Goal: Task Accomplishment & Management: Complete application form

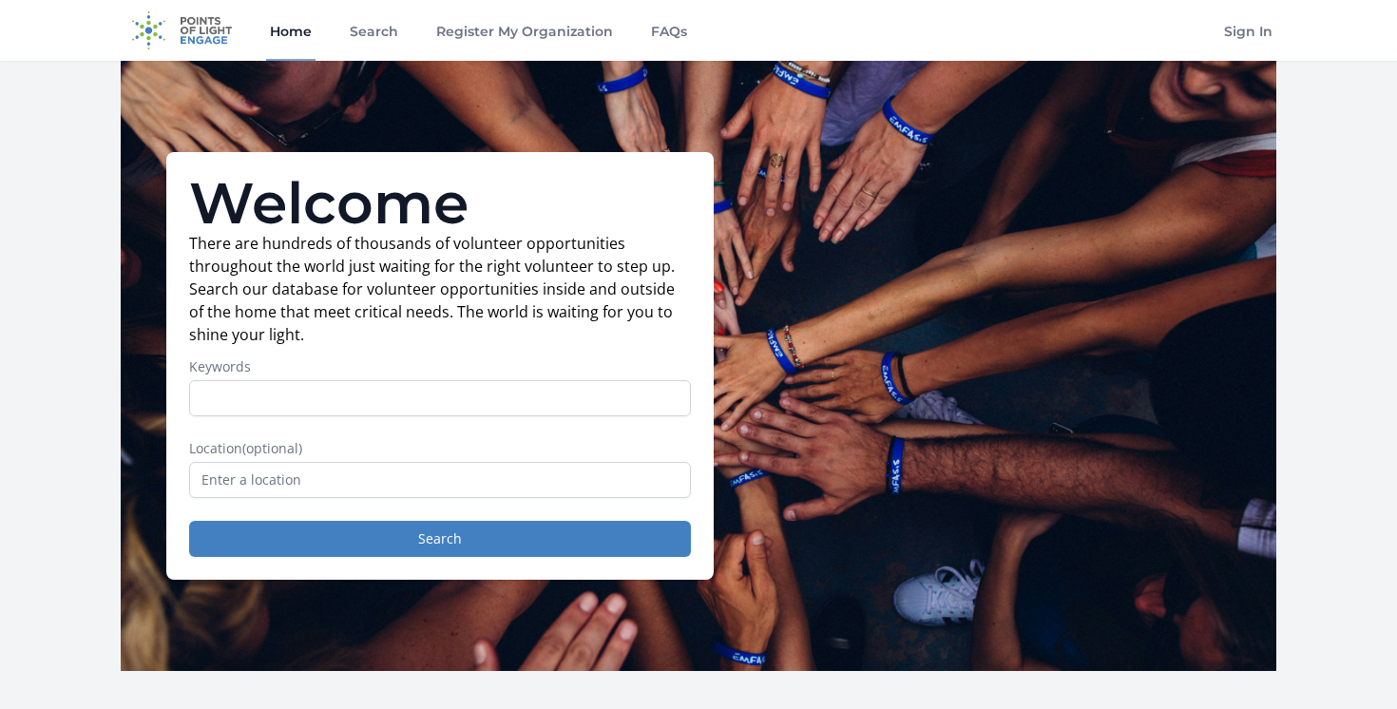
click at [400, 409] on input "Keywords" at bounding box center [440, 398] width 502 height 36
click at [389, 474] on input "text" at bounding box center [440, 480] width 502 height 36
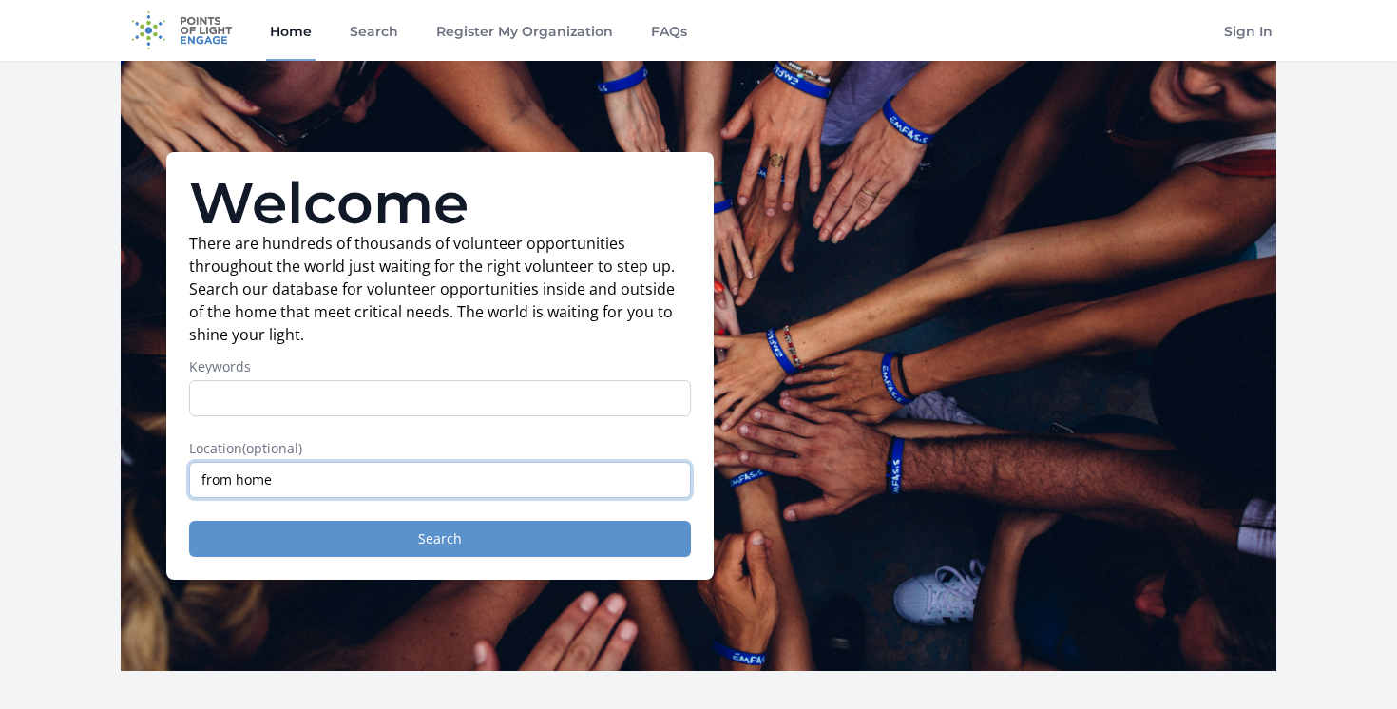
type input "from home"
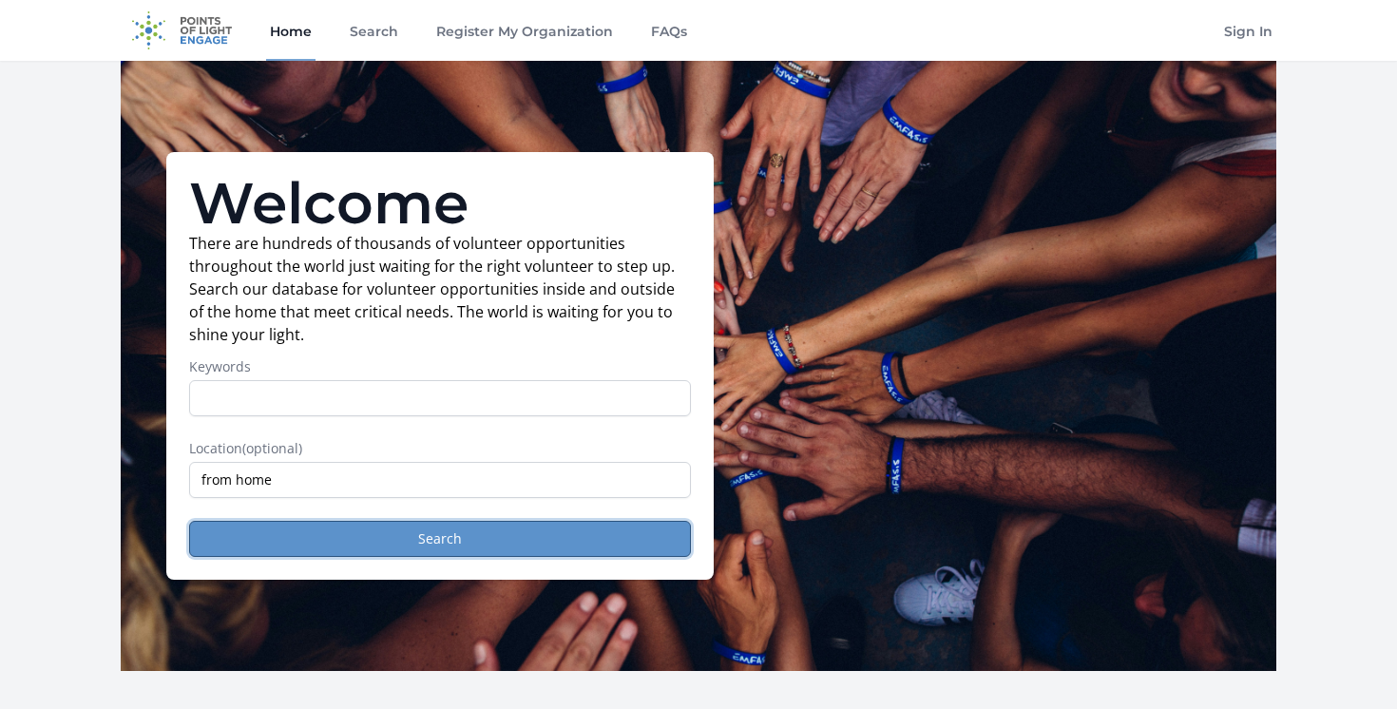
click at [415, 552] on button "Search" at bounding box center [440, 539] width 502 height 36
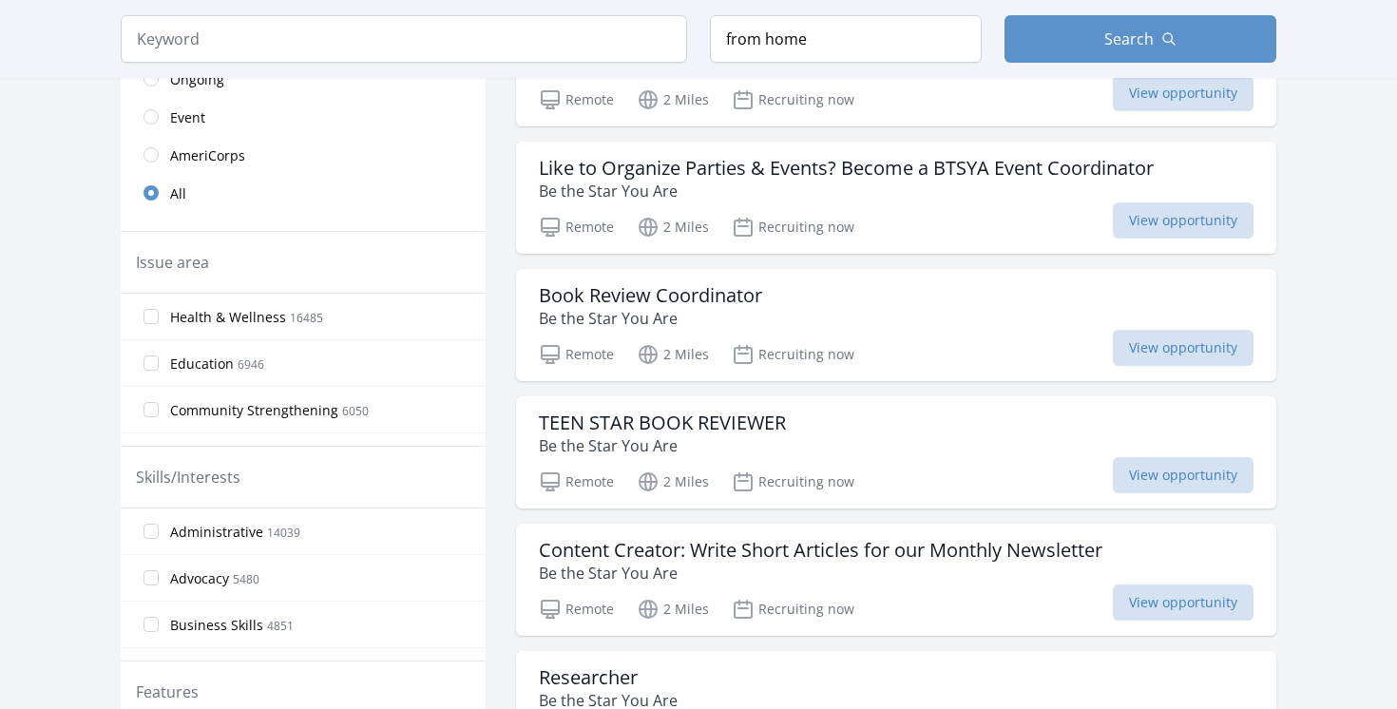
scroll to position [638, 0]
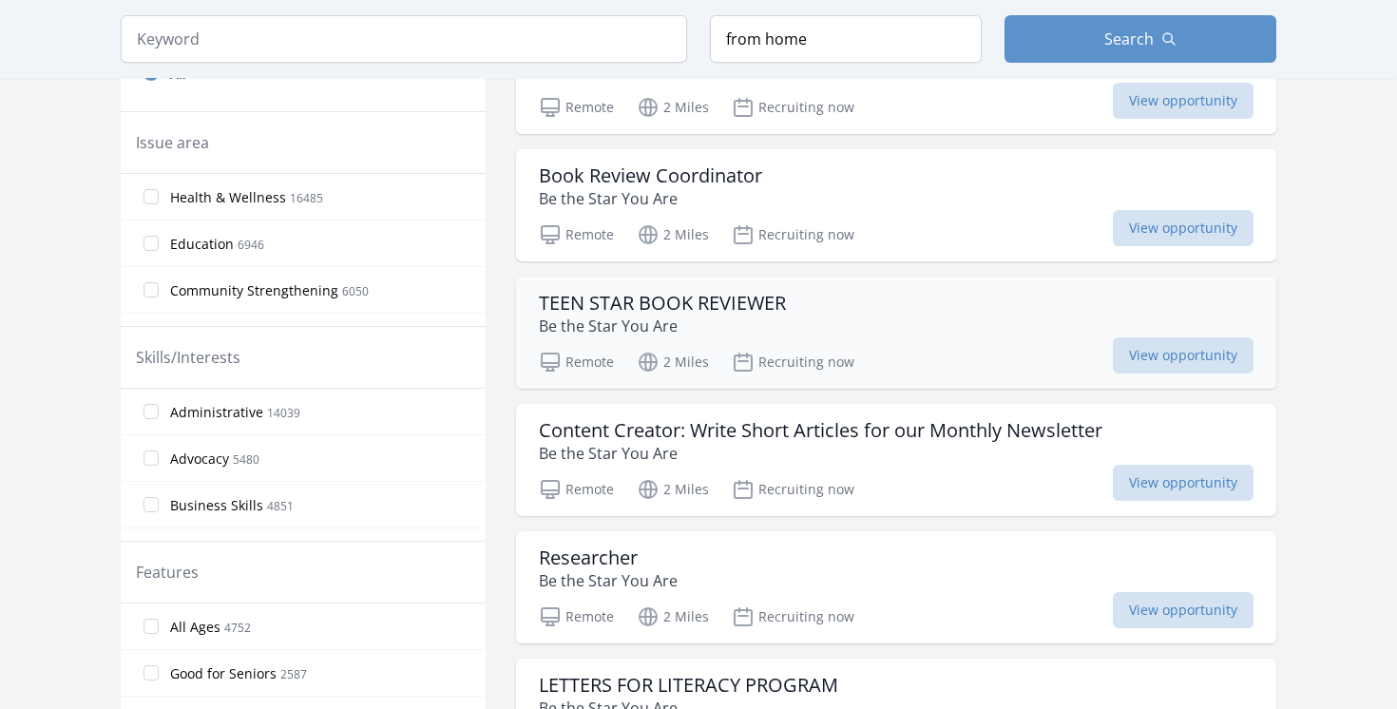
click at [719, 311] on h3 "TEEN STAR BOOK REVIEWER" at bounding box center [662, 303] width 247 height 23
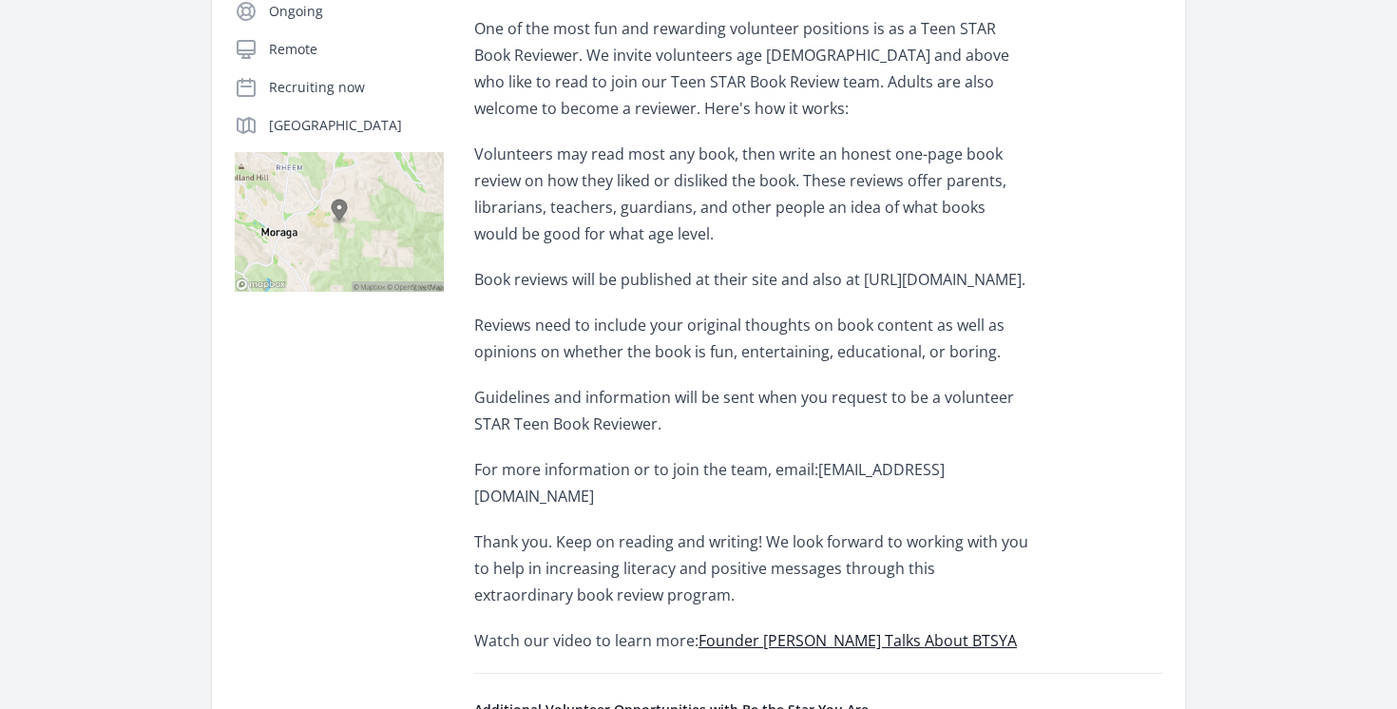
scroll to position [390, 0]
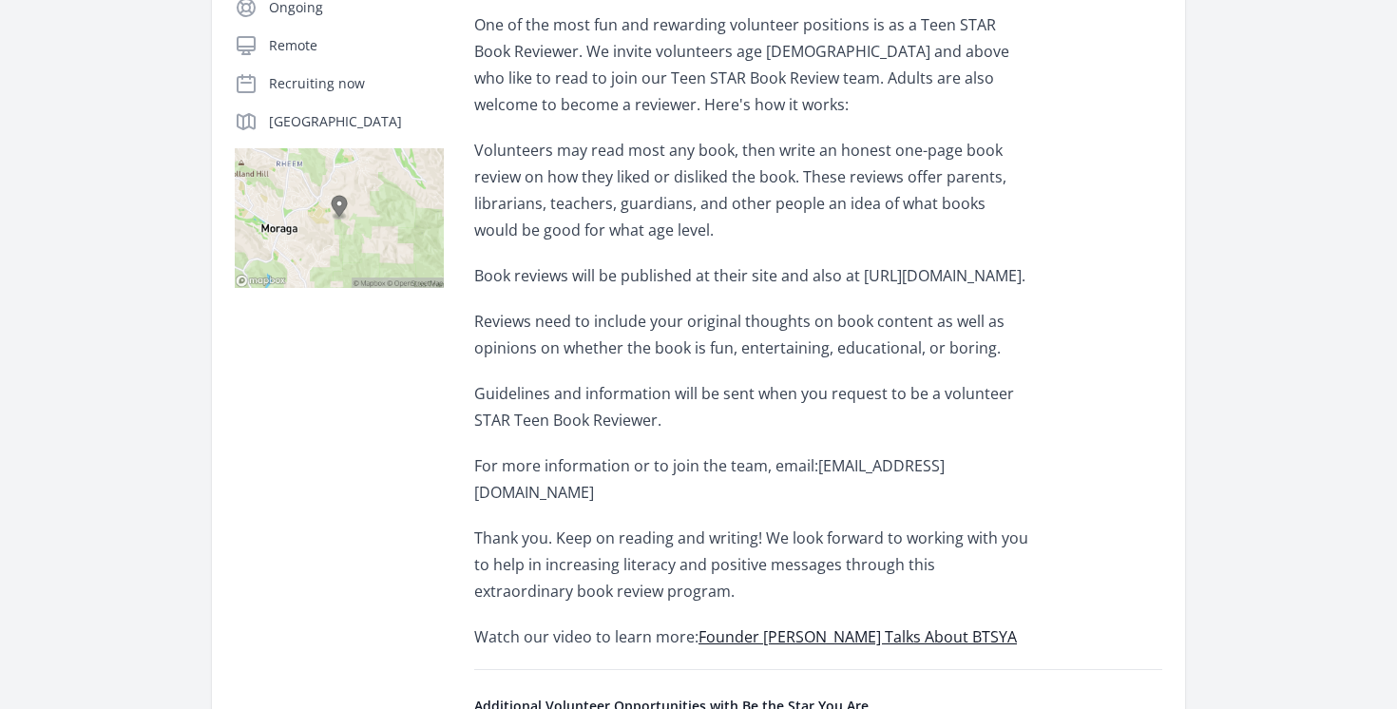
click at [924, 286] on p "Book reviews will be published at their site and also at http://www.BTSYA.org." at bounding box center [752, 275] width 556 height 27
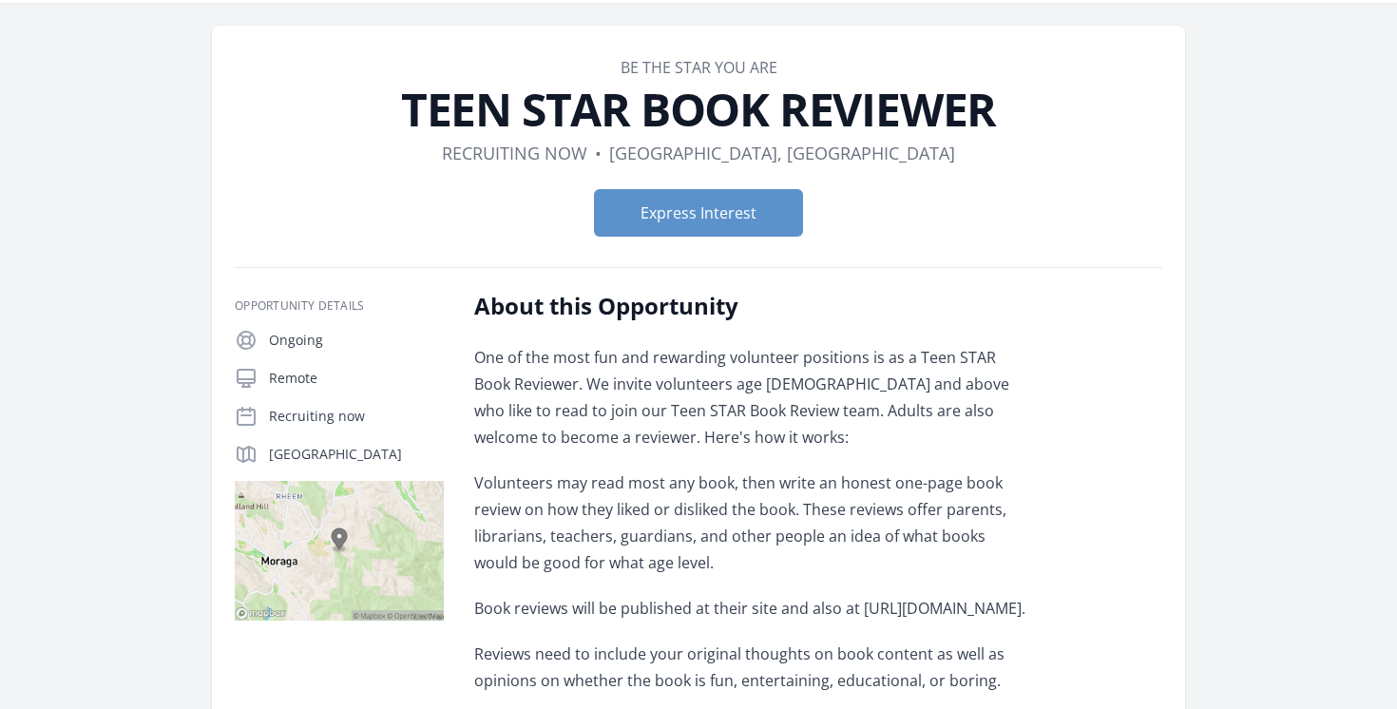
scroll to position [0, 0]
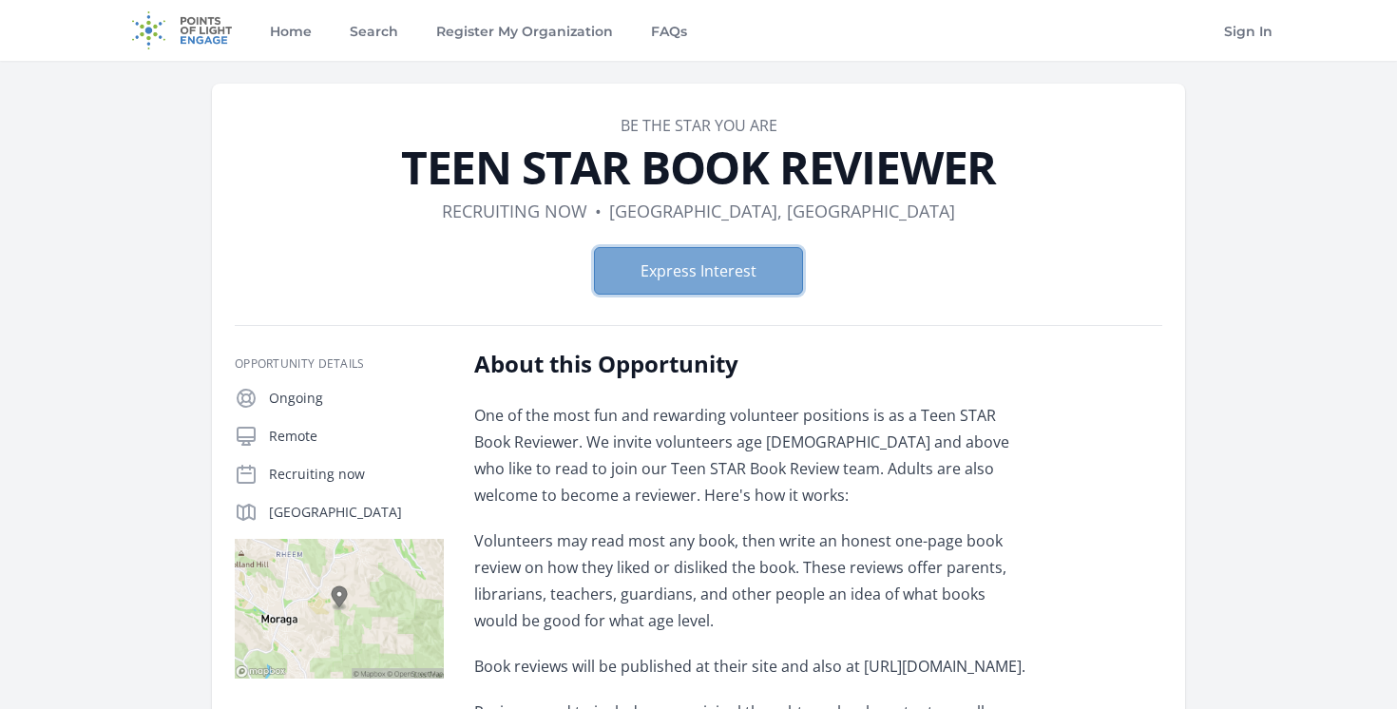
click at [720, 254] on button "Express Interest" at bounding box center [698, 271] width 209 height 48
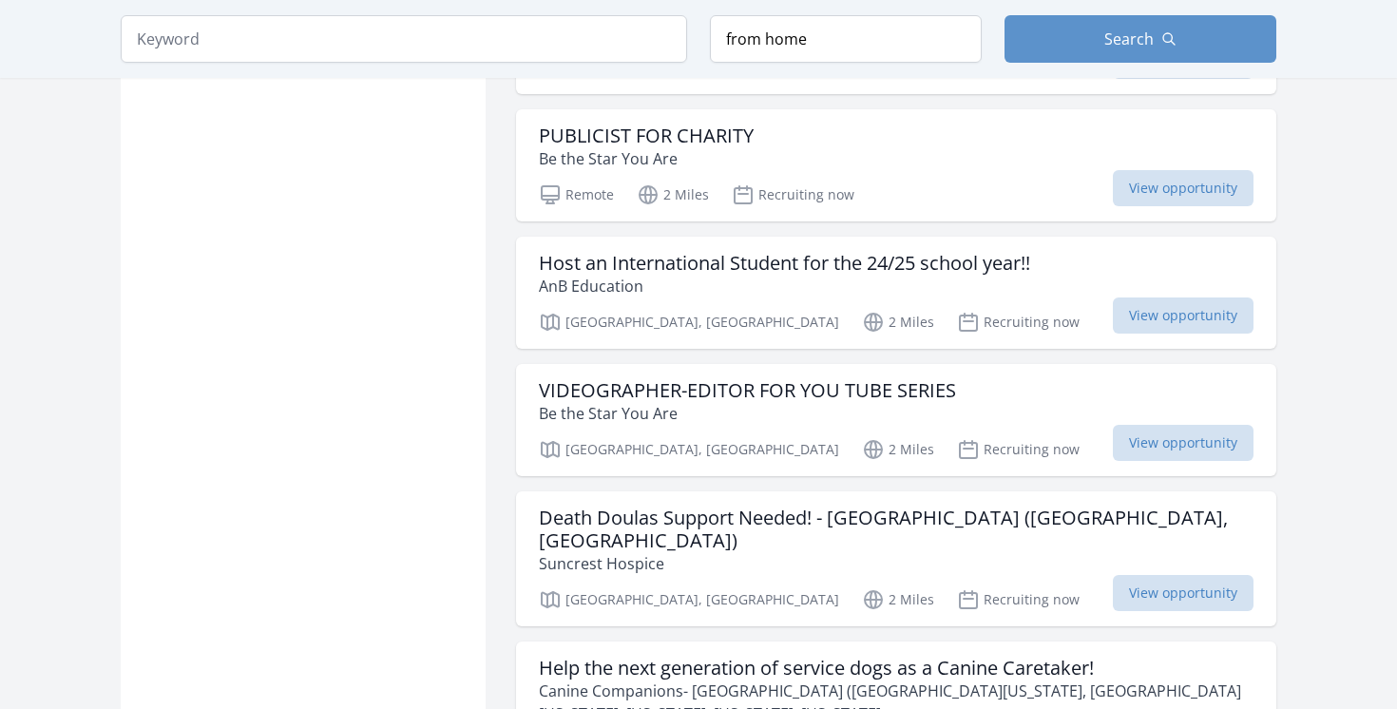
scroll to position [2198, 0]
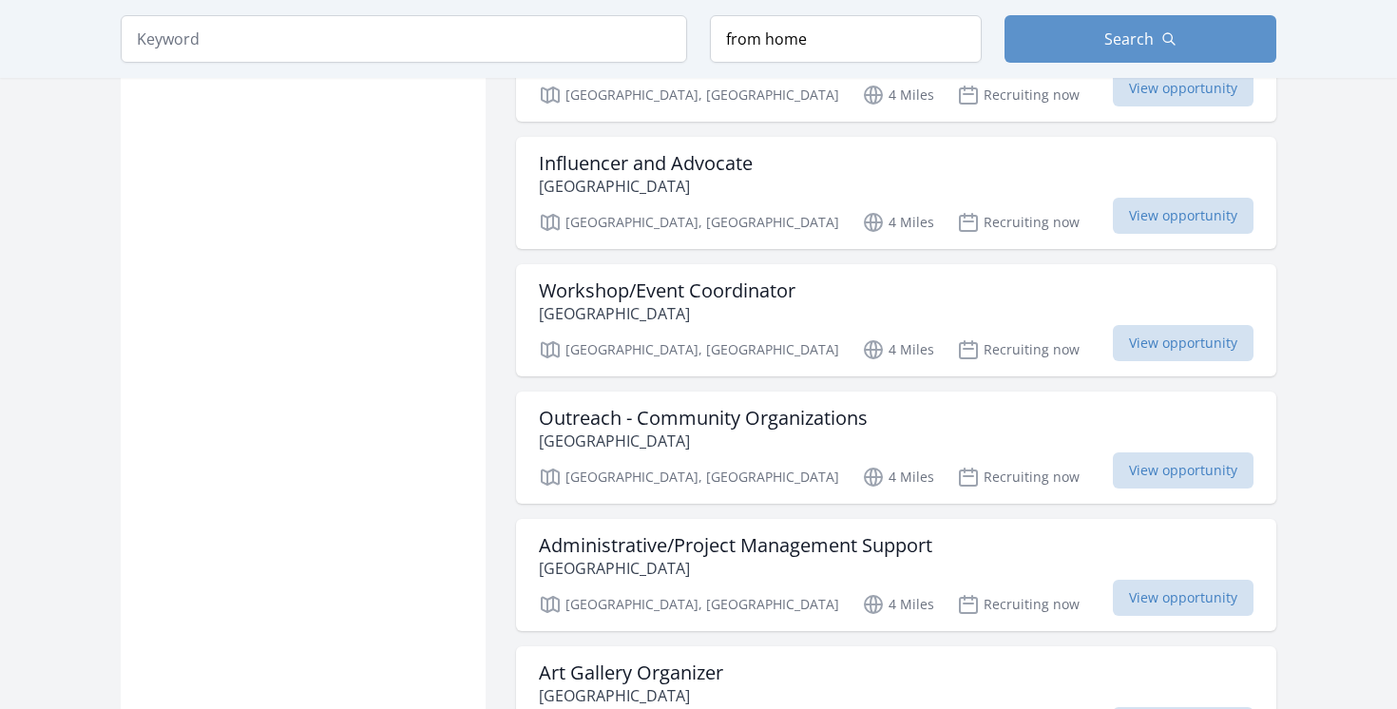
scroll to position [3704, 0]
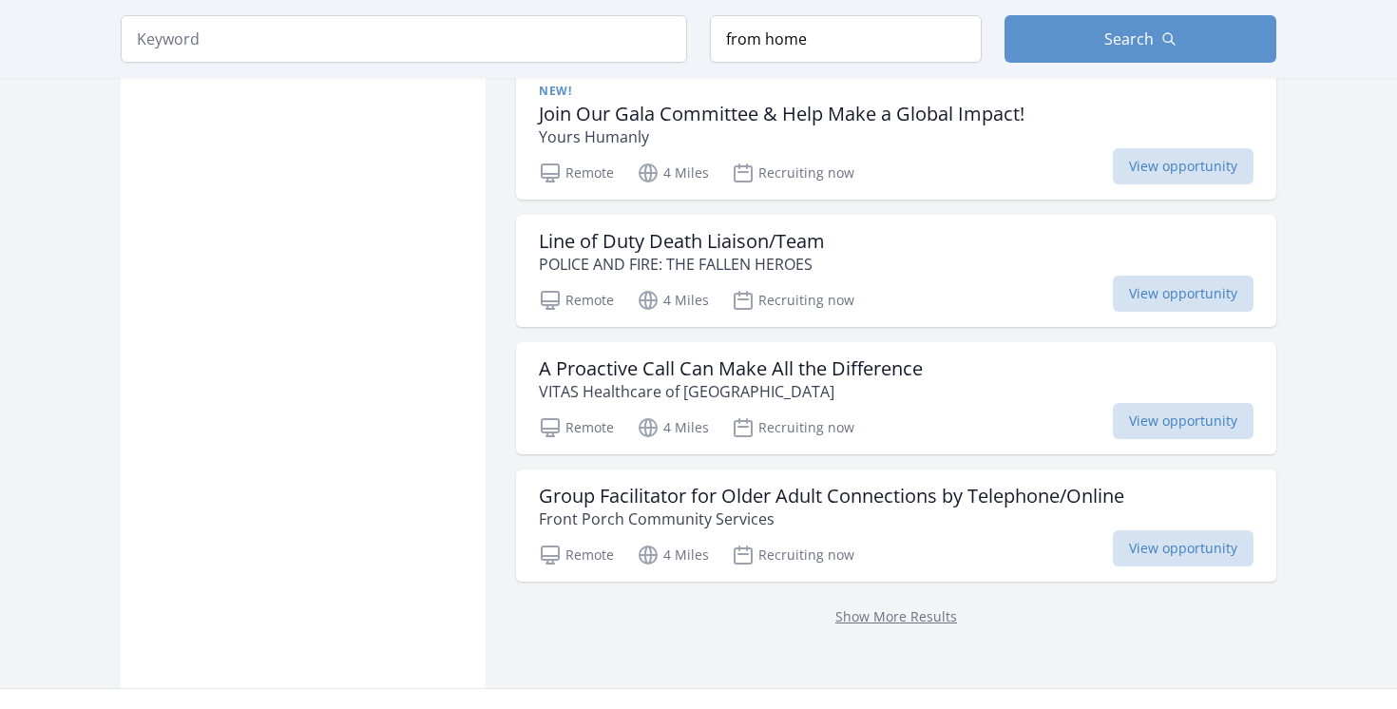
scroll to position [4913, 0]
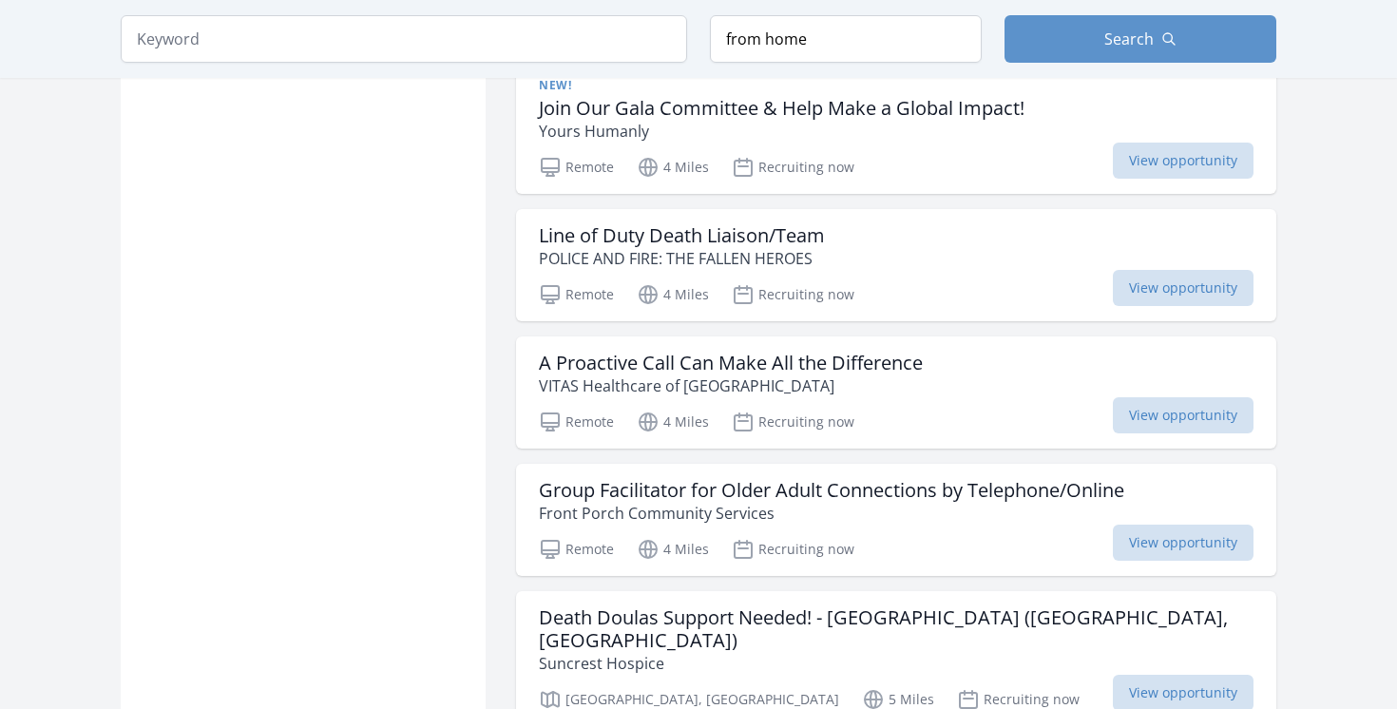
click at [868, 606] on h3 "Death Doulas Support Needed! - Suncrest Hospice (Lafayette, CA)" at bounding box center [896, 629] width 714 height 46
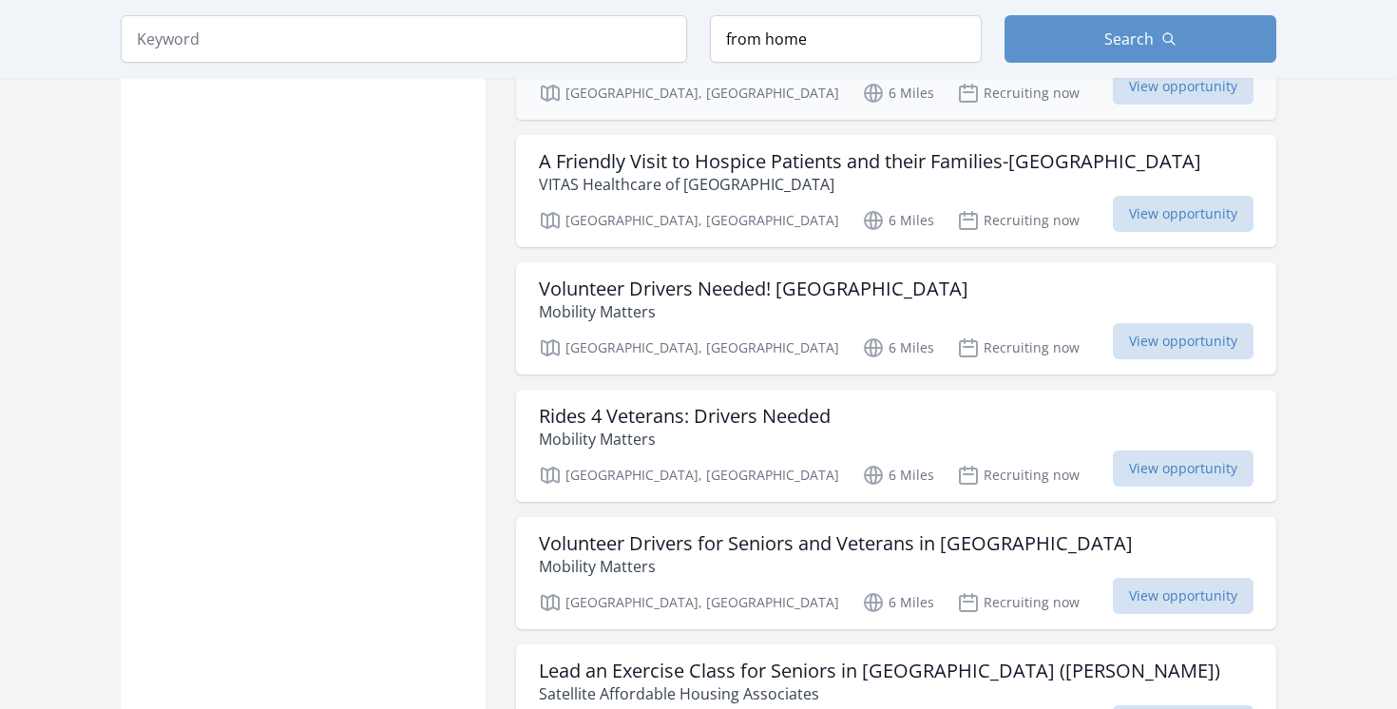
scroll to position [6925, 0]
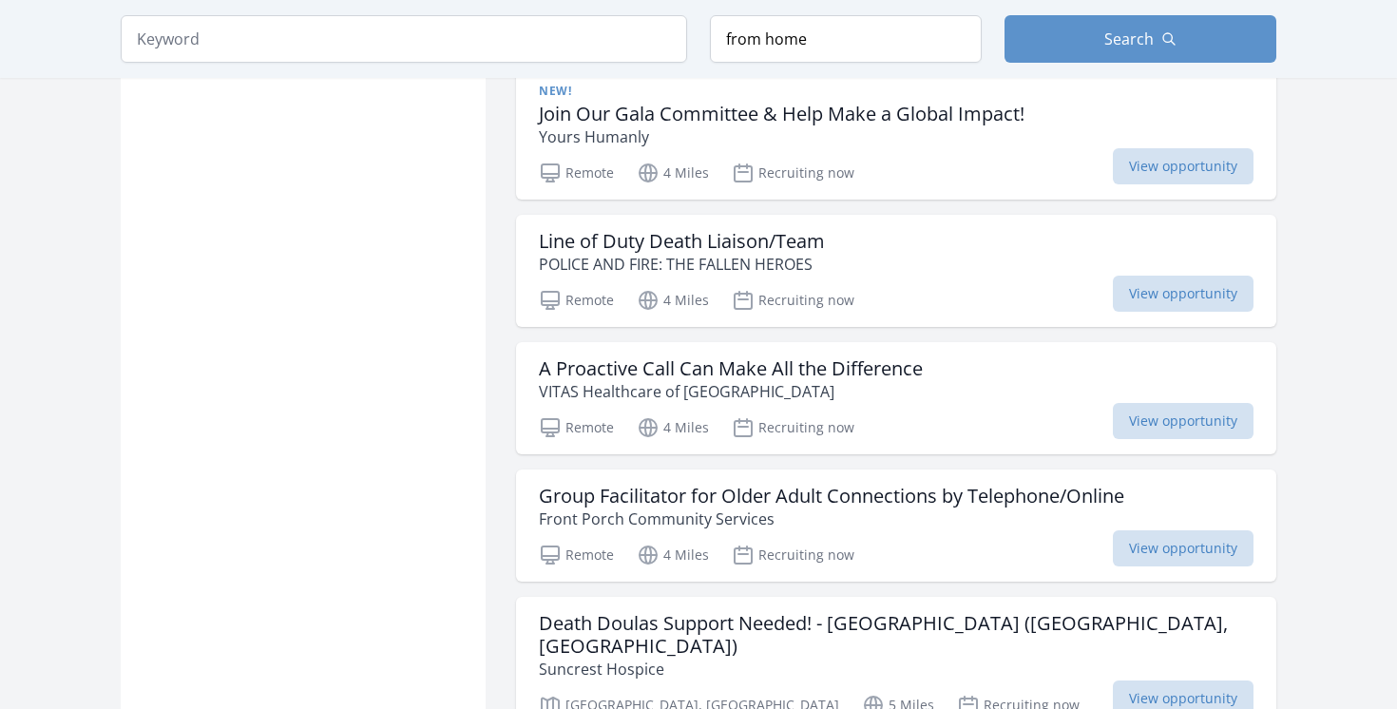
scroll to position [2198, 0]
